Goal: Navigation & Orientation: Understand site structure

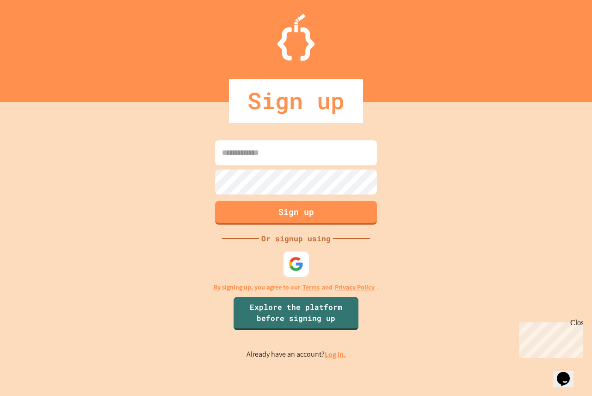
click at [286, 262] on div at bounding box center [296, 263] width 25 height 25
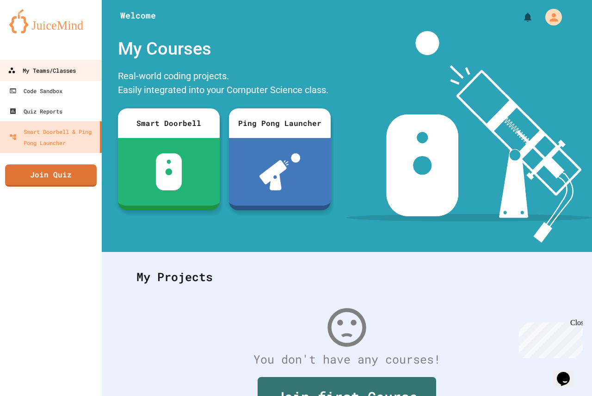
click at [59, 70] on div "My Teams/Classes" at bounding box center [42, 71] width 68 height 12
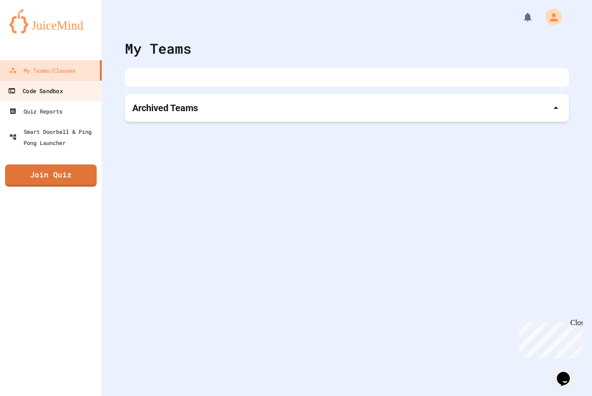
click at [69, 94] on link "Code Sandbox" at bounding box center [51, 90] width 105 height 21
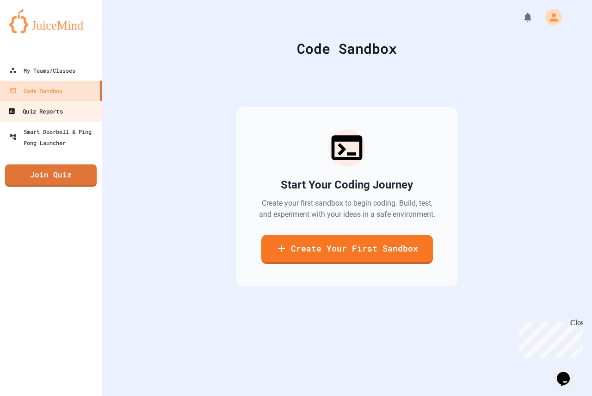
click at [70, 106] on link "Quiz Reports" at bounding box center [51, 110] width 105 height 21
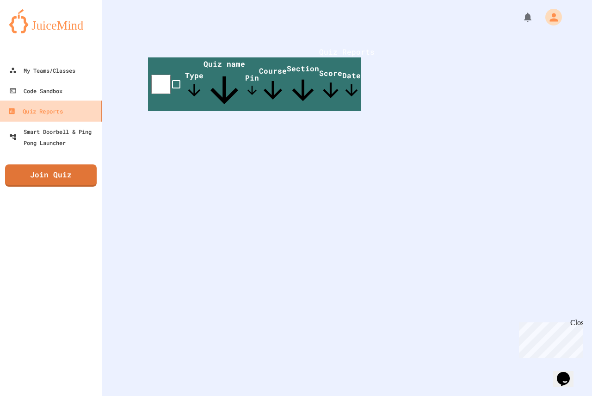
click at [71, 105] on link "Quiz Reports" at bounding box center [51, 110] width 105 height 21
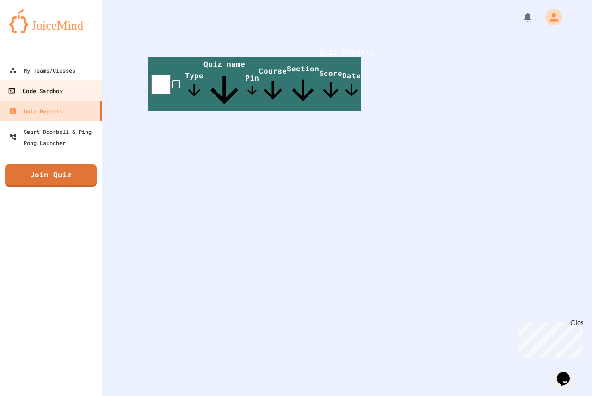
click at [65, 93] on link "Code Sandbox" at bounding box center [51, 90] width 105 height 21
